Goal: Information Seeking & Learning: Check status

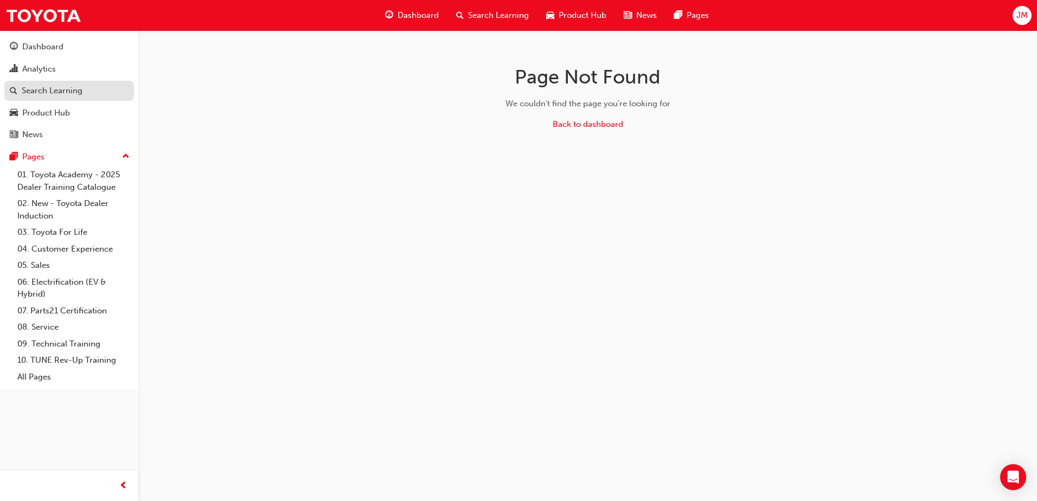
click at [37, 90] on div "Search Learning" at bounding box center [52, 91] width 61 height 12
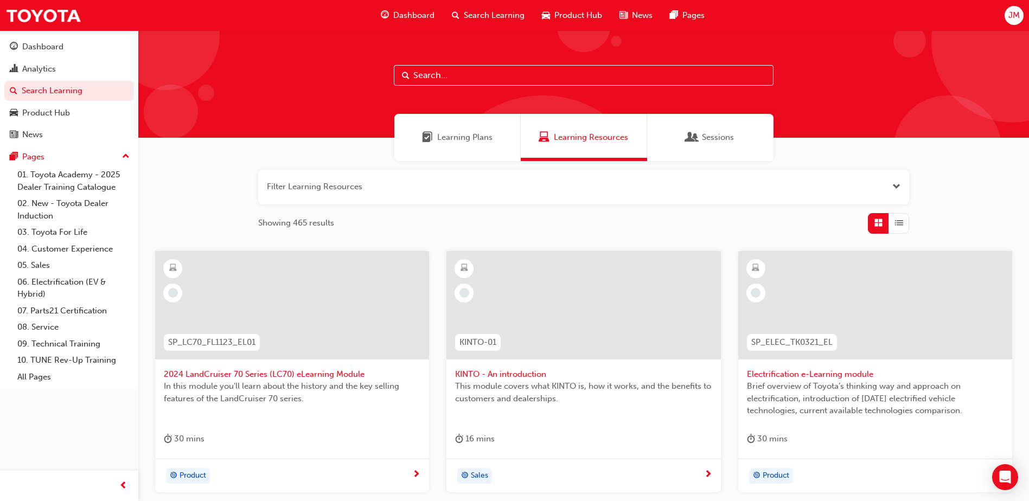
click at [442, 75] on input "text" at bounding box center [584, 75] width 380 height 21
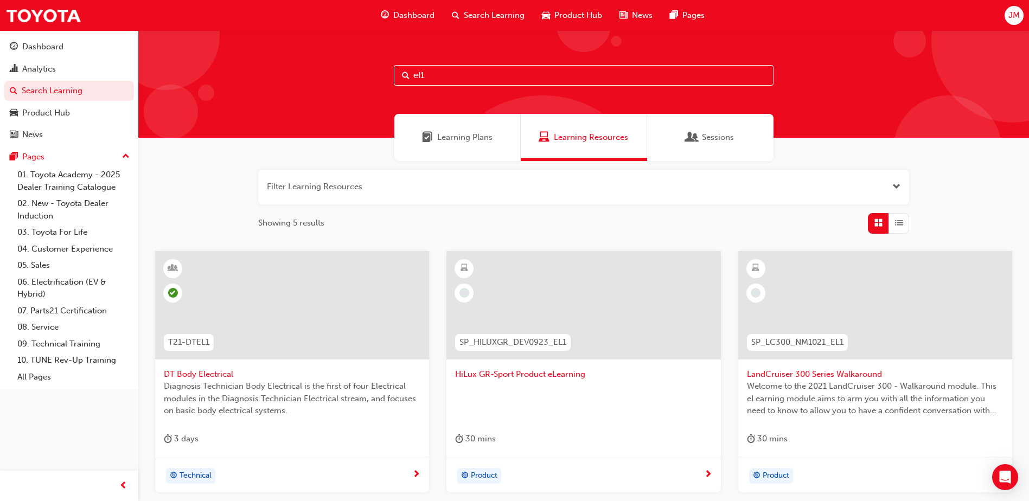
type input "el1"
click at [216, 372] on span "DT Body Electrical" at bounding box center [292, 374] width 257 height 12
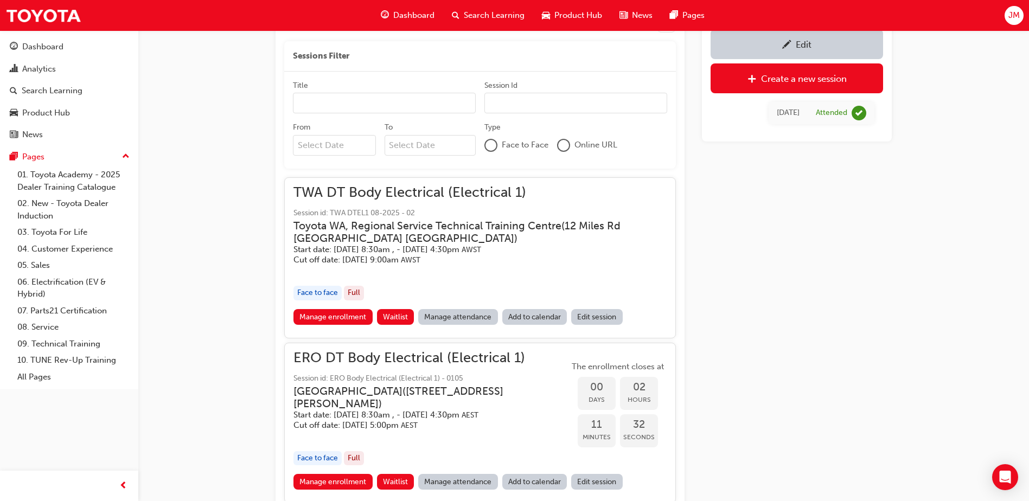
scroll to position [408, 0]
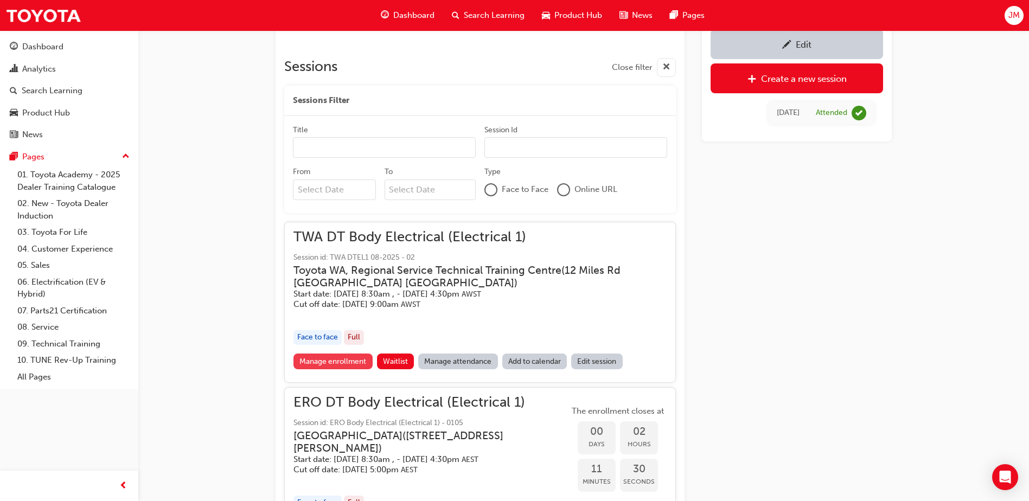
click at [363, 362] on link "Manage enrollment" at bounding box center [333, 362] width 79 height 16
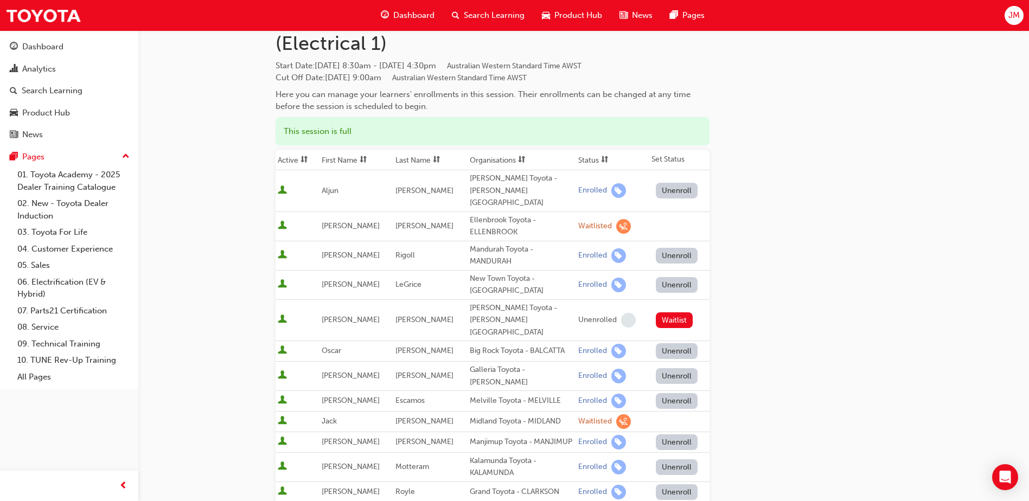
scroll to position [54, 0]
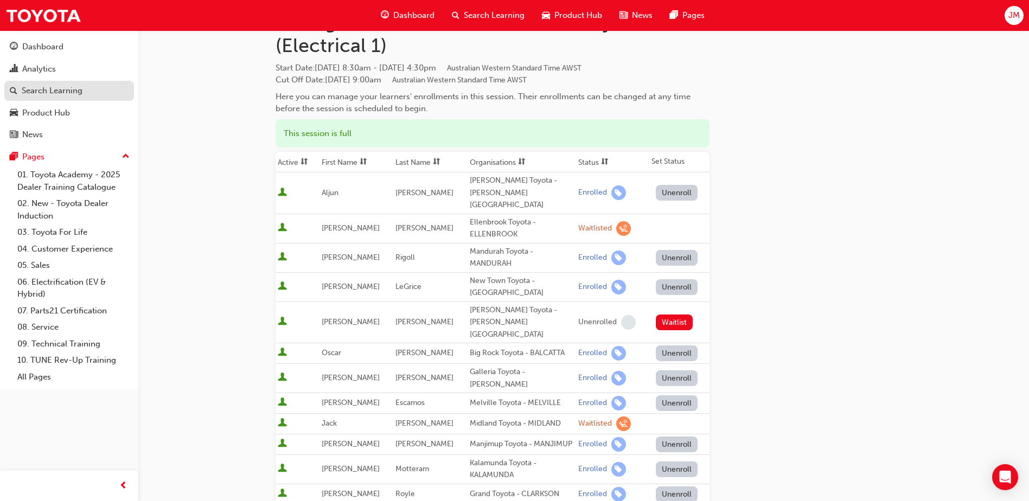
click at [48, 88] on div "Search Learning" at bounding box center [52, 91] width 61 height 12
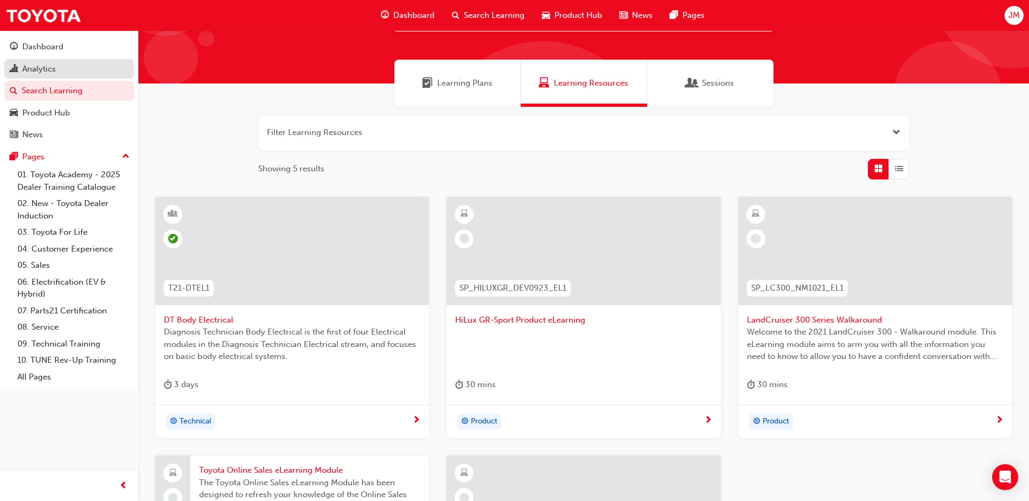
click at [40, 69] on div "Analytics" at bounding box center [39, 69] width 34 height 12
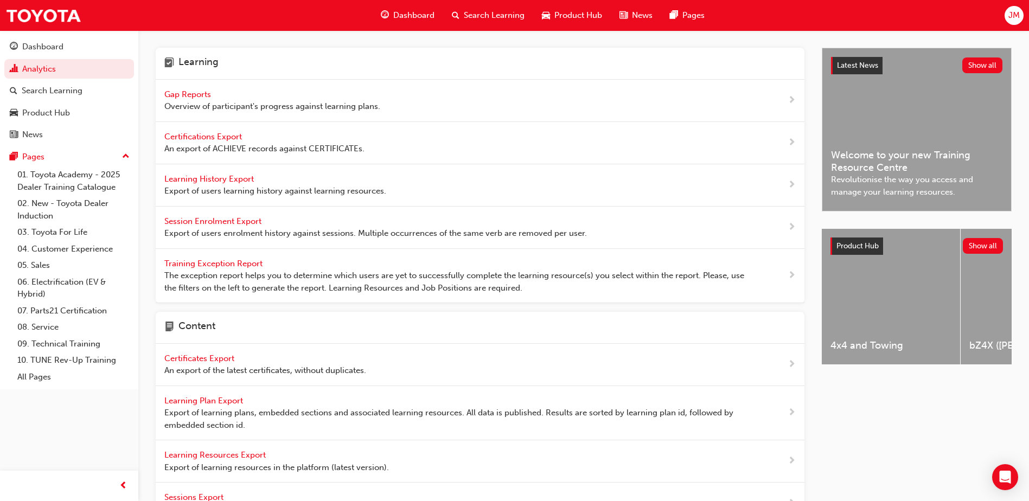
click at [194, 91] on span "Gap Reports" at bounding box center [188, 95] width 49 height 10
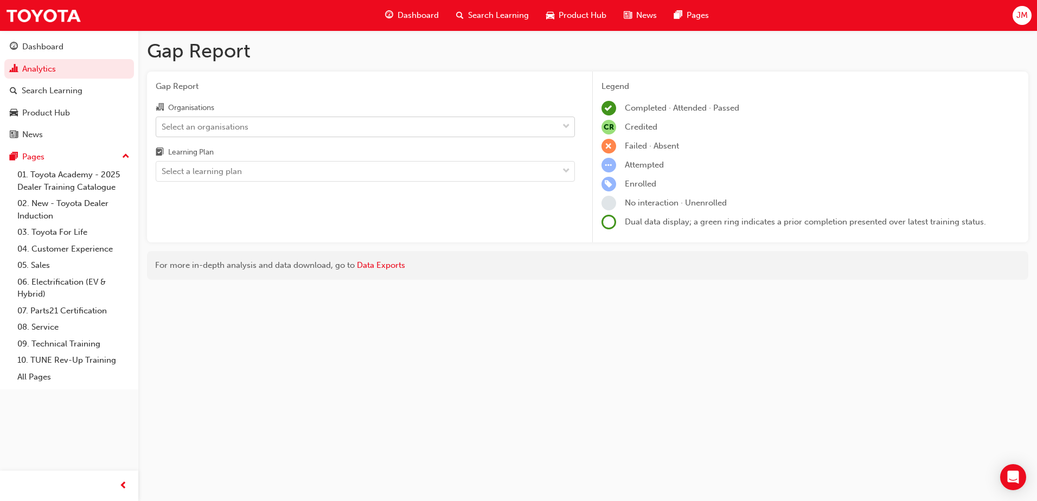
click at [211, 129] on div "Select an organisations" at bounding box center [205, 126] width 87 height 12
click at [163, 129] on input "Organisations Select an organisations" at bounding box center [162, 126] width 1 height 9
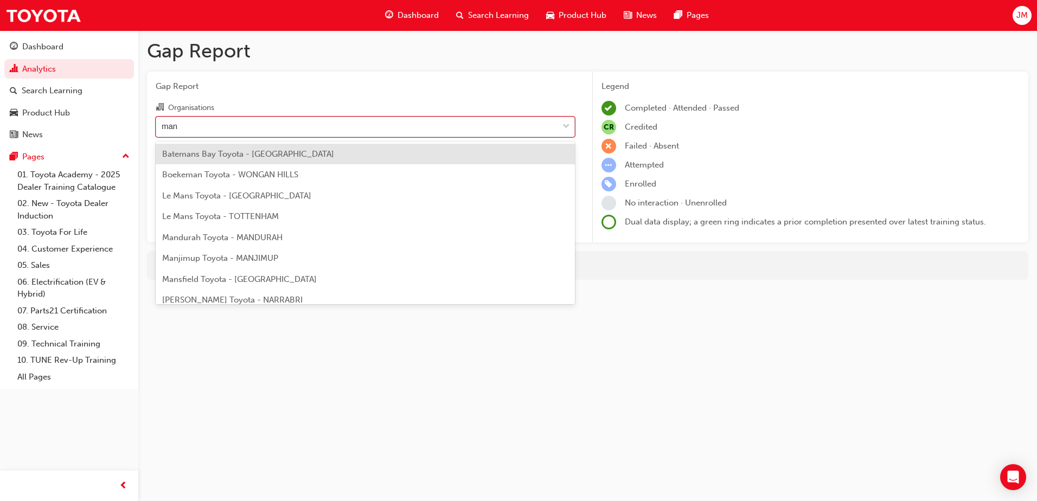
type input "manj"
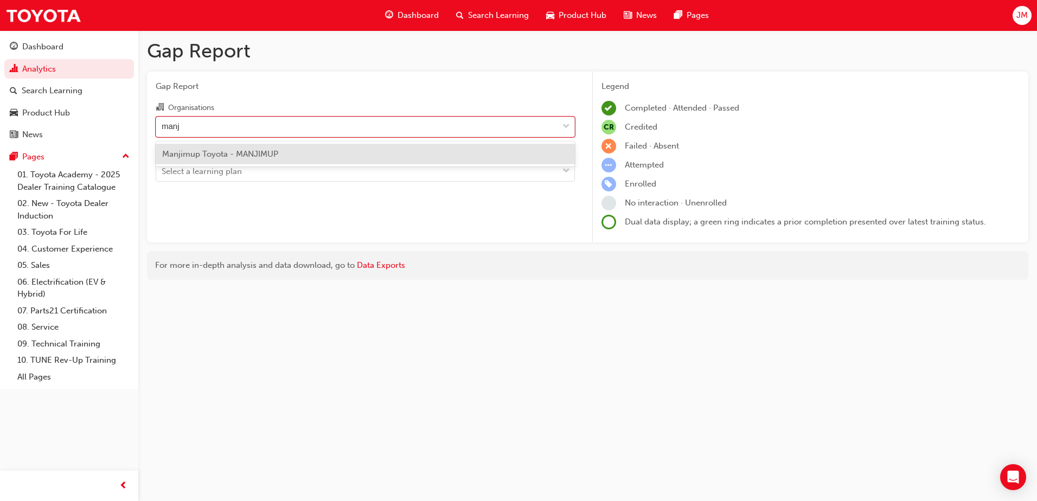
click at [232, 156] on span "Manjimup Toyota - MANJIMUP" at bounding box center [220, 154] width 116 height 10
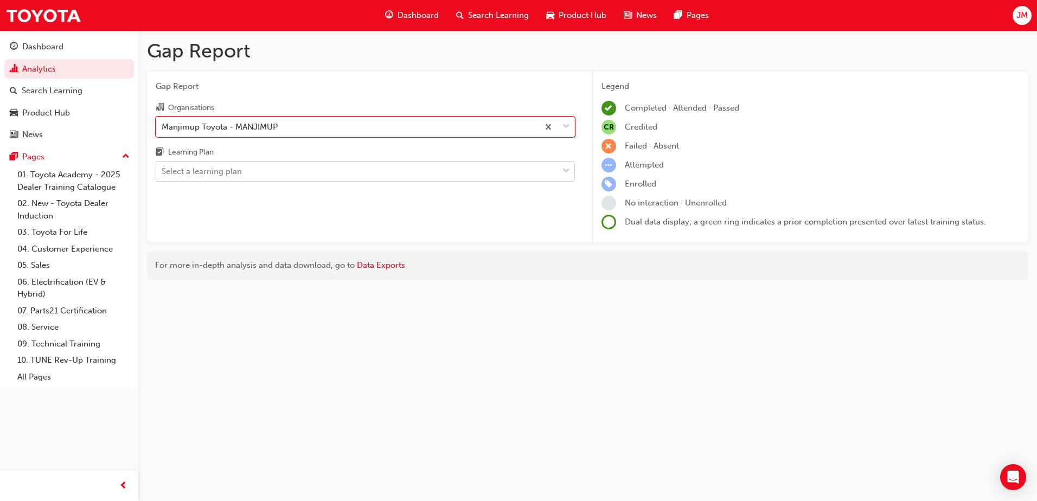
click at [222, 168] on div "Select a learning plan" at bounding box center [202, 171] width 80 height 12
click at [163, 168] on input "Learning Plan Select a learning plan" at bounding box center [162, 171] width 1 height 9
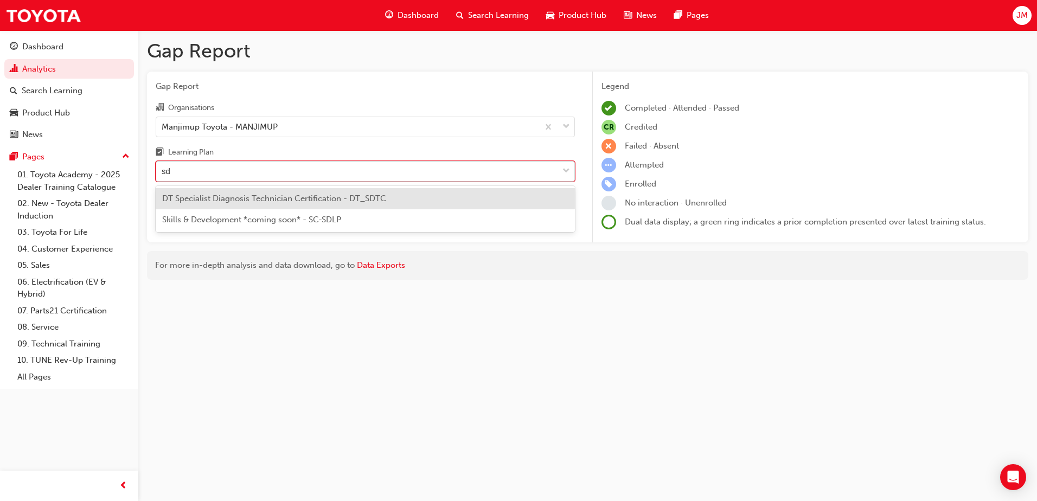
type input "sdt"
click at [250, 202] on span "DT Specialist Diagnosis Technician Certification - DT_SDTC" at bounding box center [274, 199] width 224 height 10
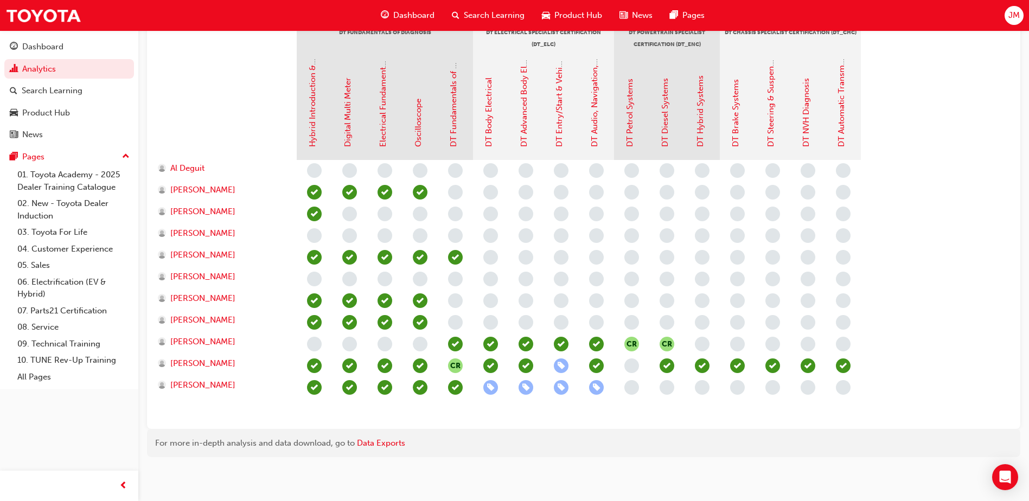
scroll to position [262, 0]
